Goal: Find specific page/section: Find specific page/section

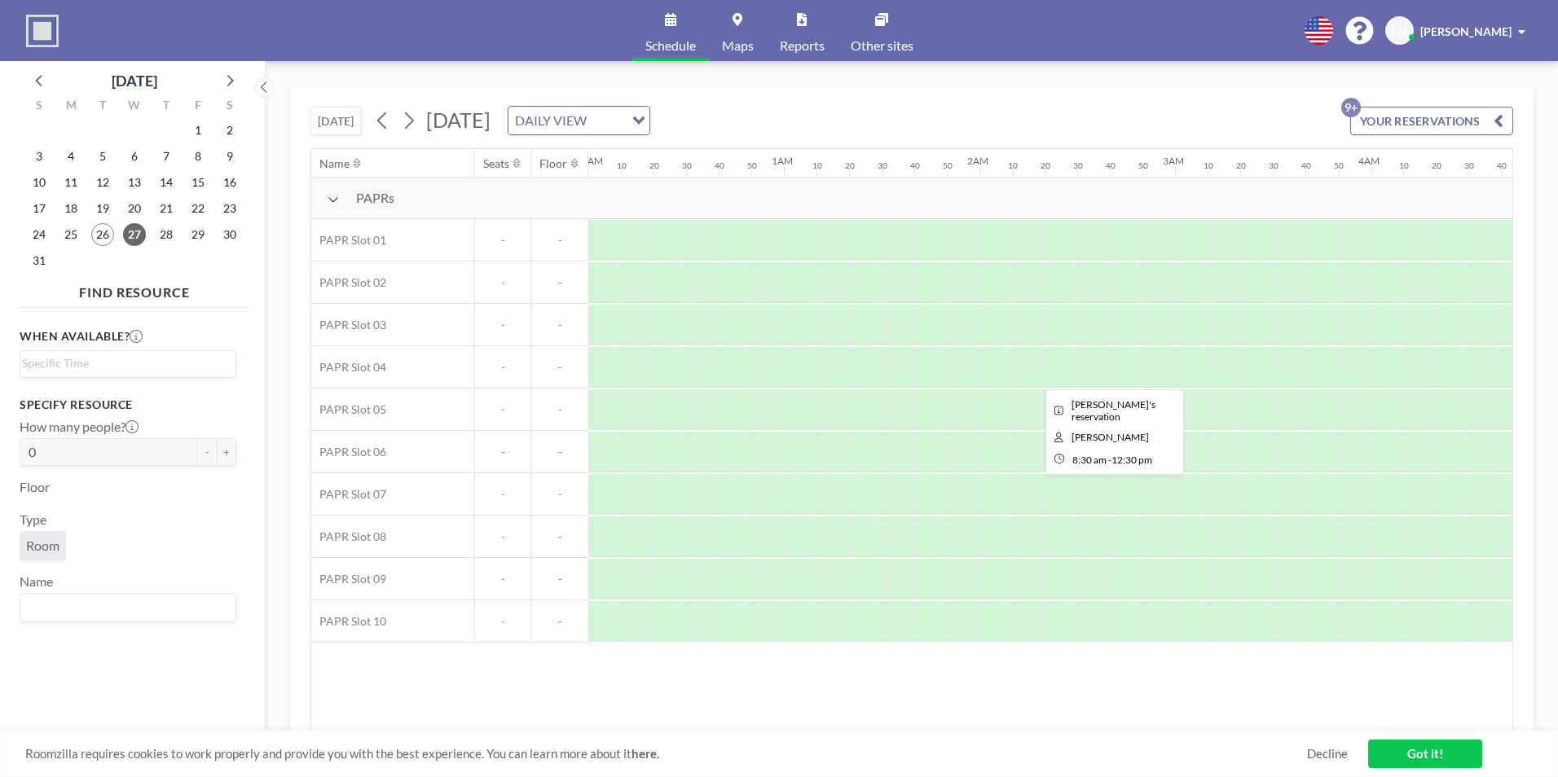
scroll to position [0, 1532]
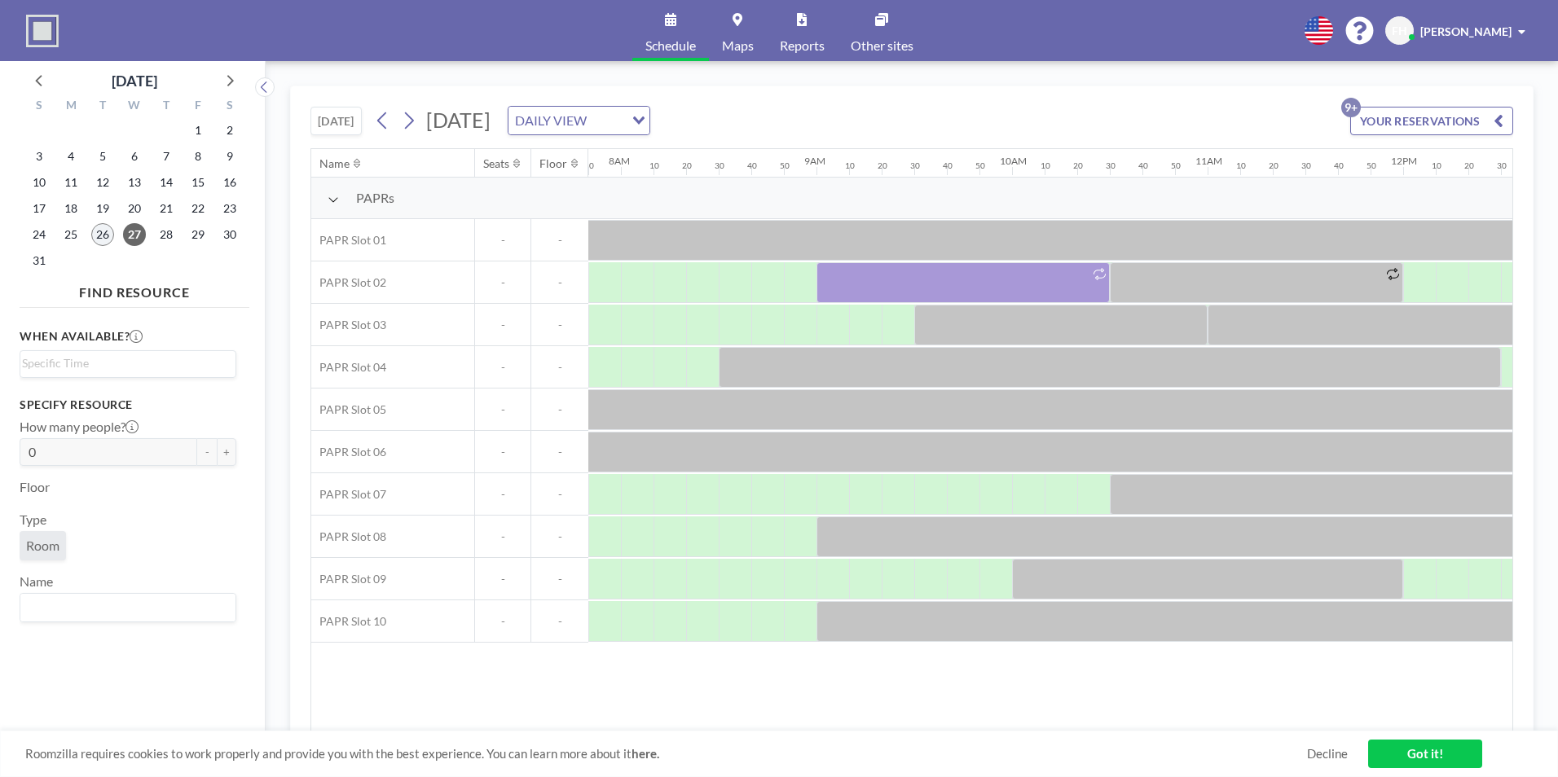
click at [113, 236] on div "26" at bounding box center [103, 235] width 32 height 26
click at [105, 233] on span "26" at bounding box center [102, 234] width 23 height 23
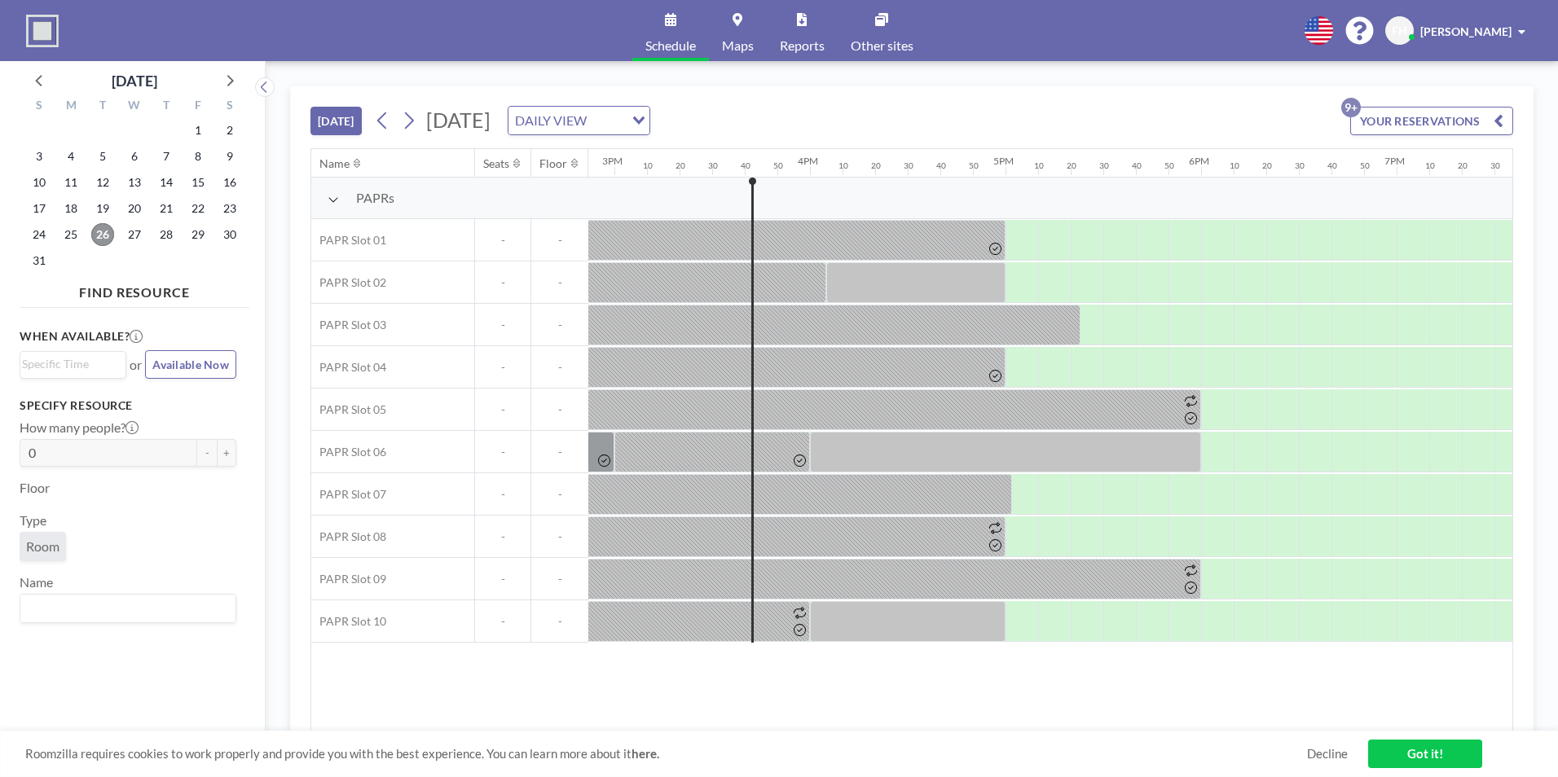
scroll to position [0, 3032]
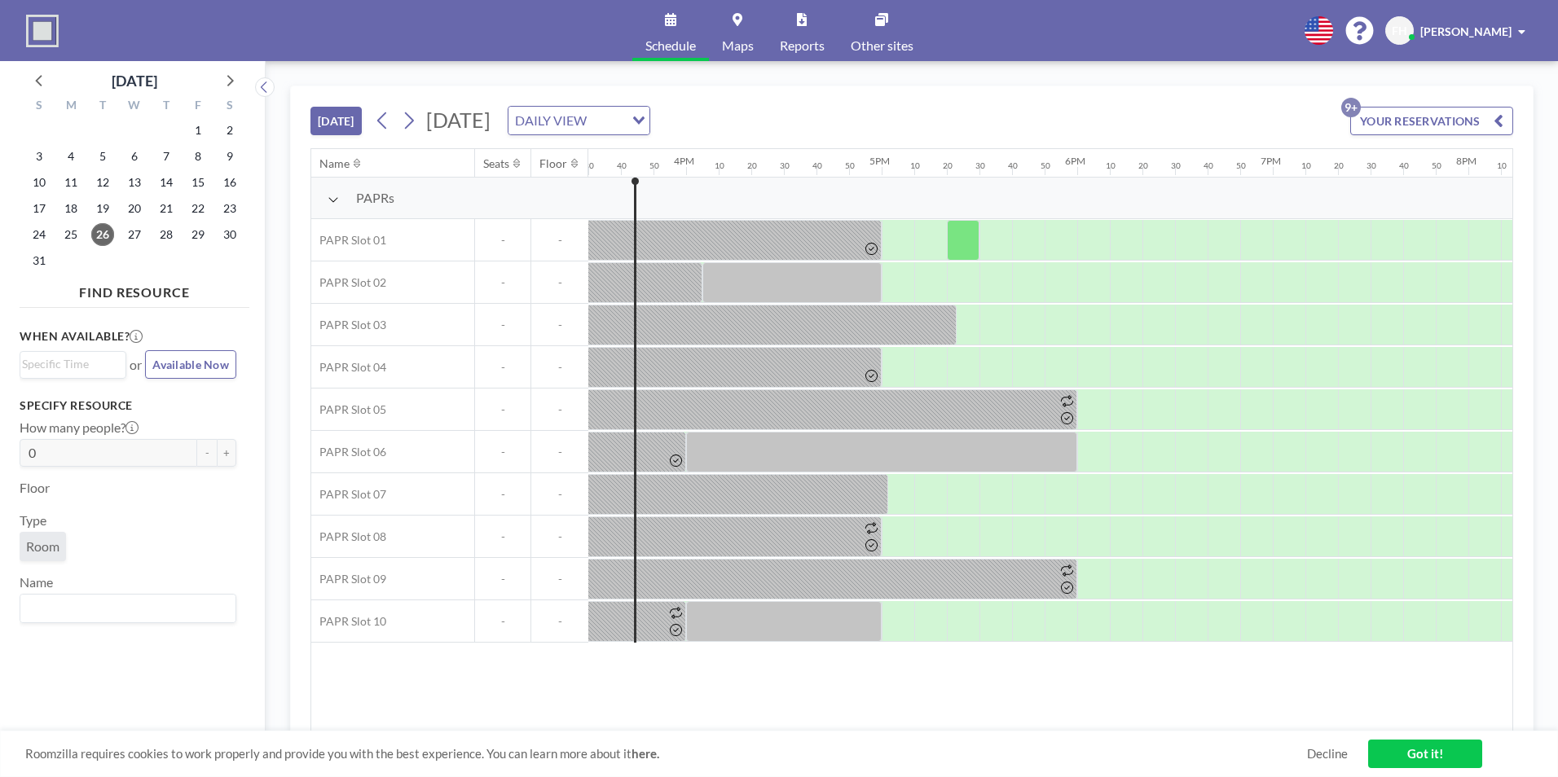
click at [725, 20] on link "Maps" at bounding box center [738, 30] width 58 height 61
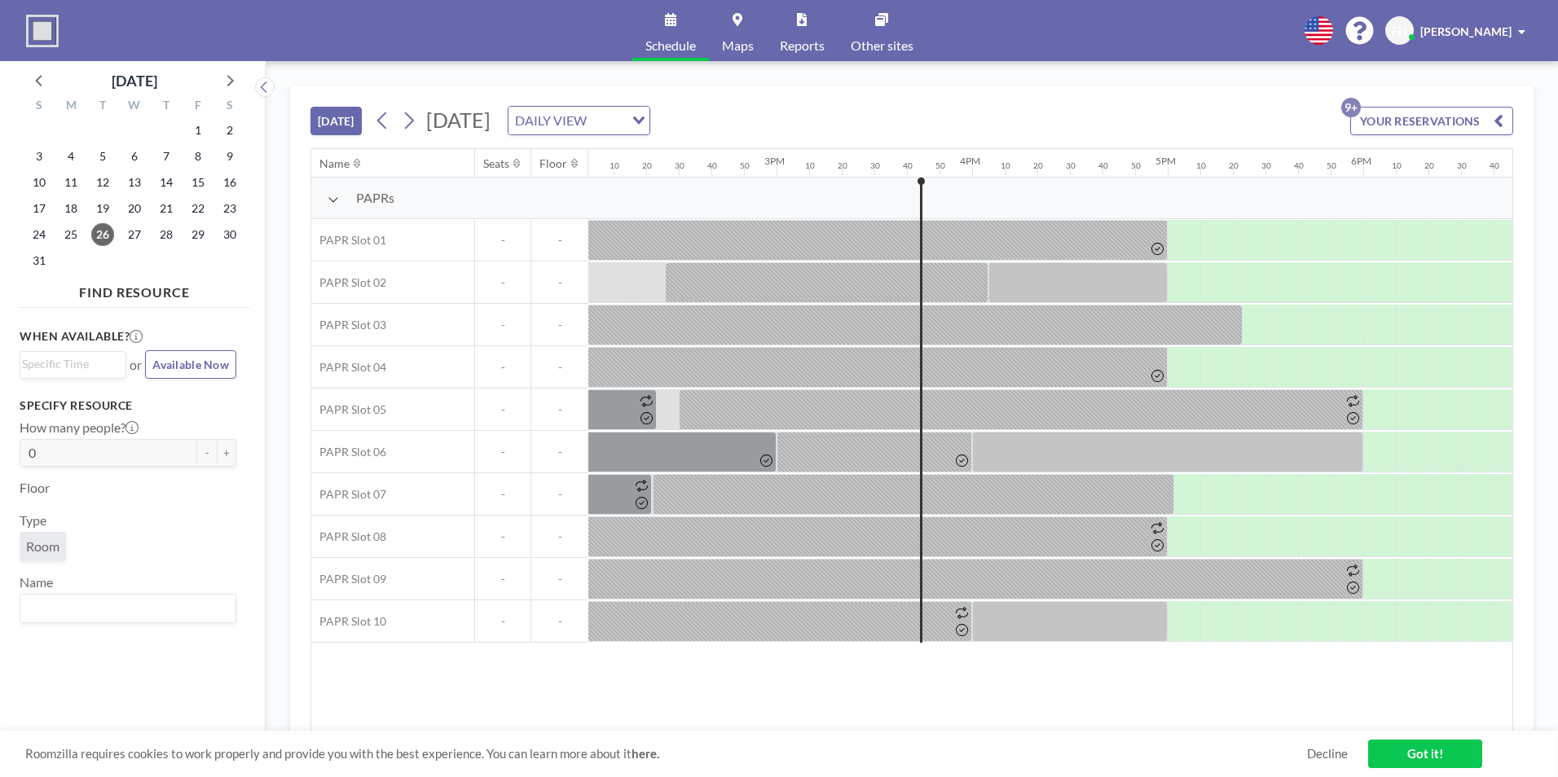
scroll to position [0, 3032]
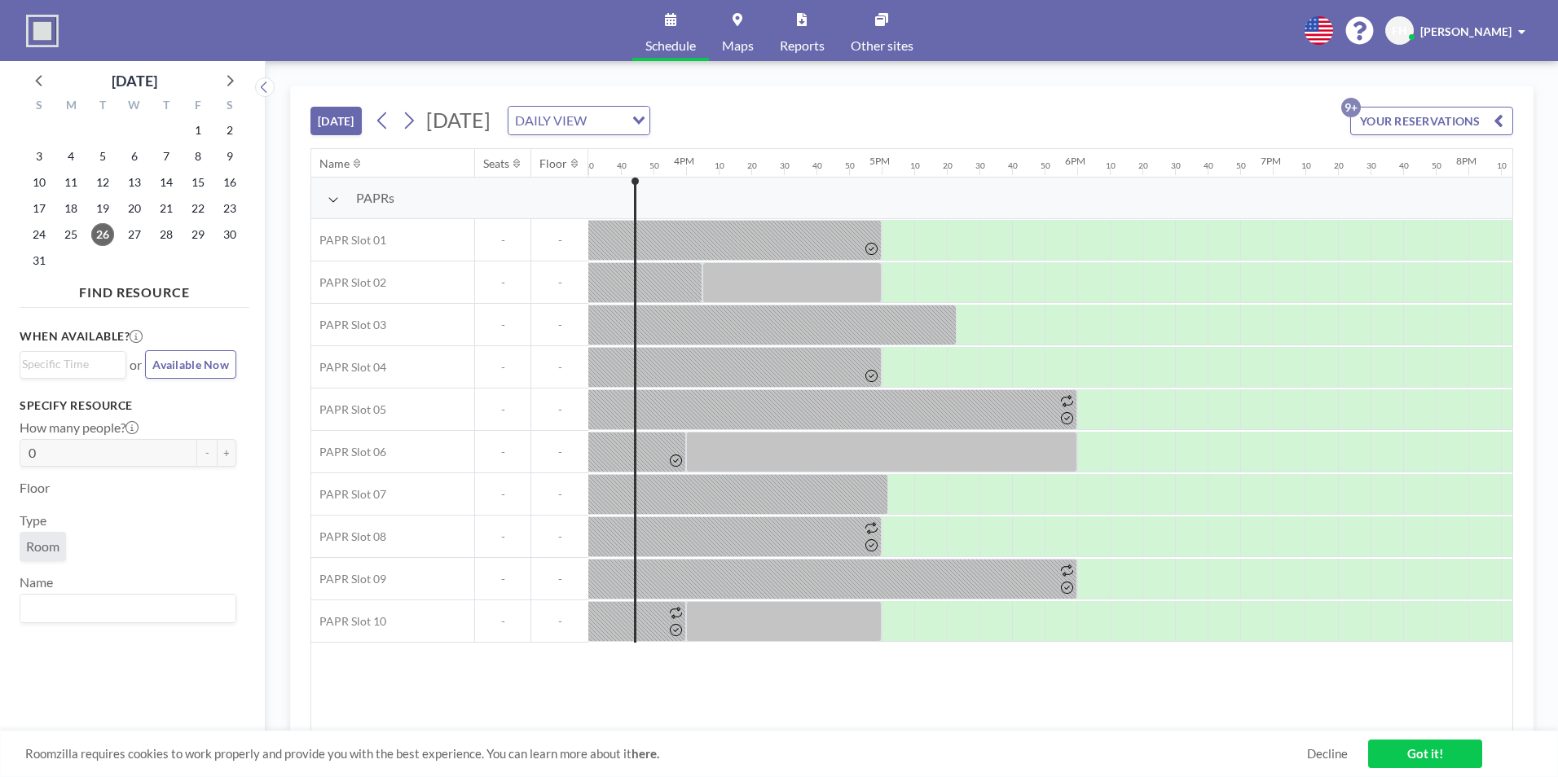
click at [1523, 36] on span at bounding box center [1521, 31] width 7 height 11
click at [1248, 17] on div "Schedule Maps Reports Other sites English Polski 日本語 Española [PERSON_NAME] Hao…" at bounding box center [779, 30] width 1558 height 61
